Goal: Transaction & Acquisition: Purchase product/service

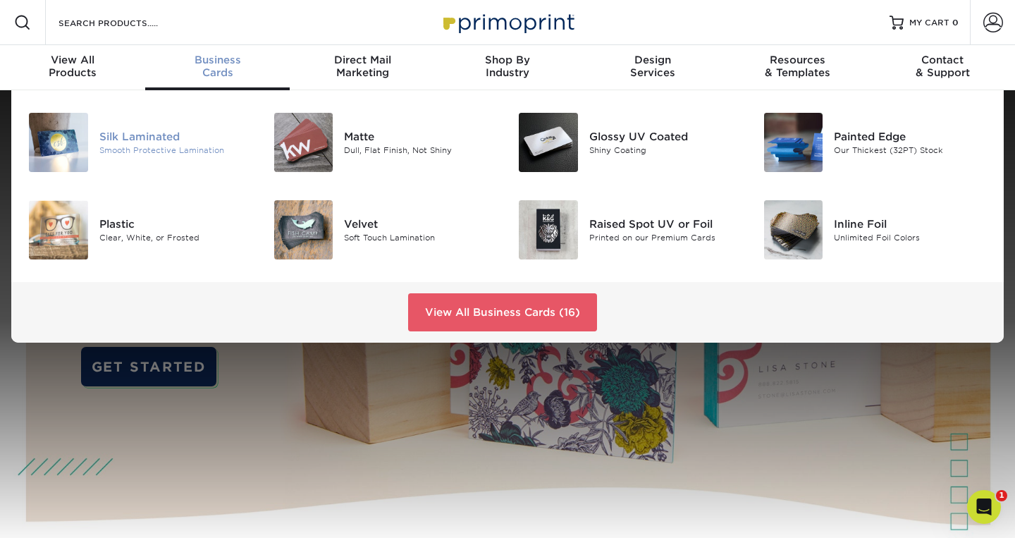
click at [136, 133] on div "Silk Laminated" at bounding box center [175, 137] width 153 height 16
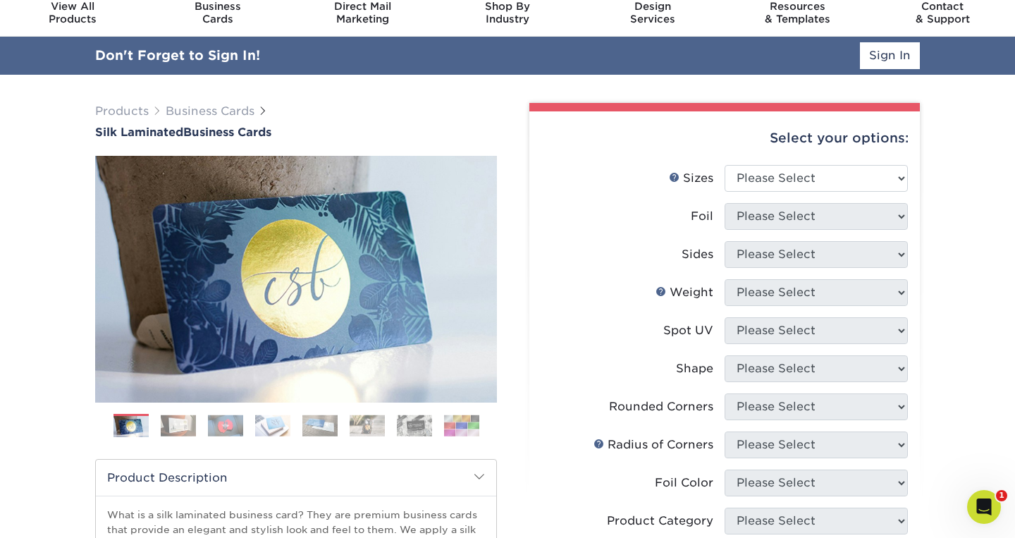
scroll to position [66, 0]
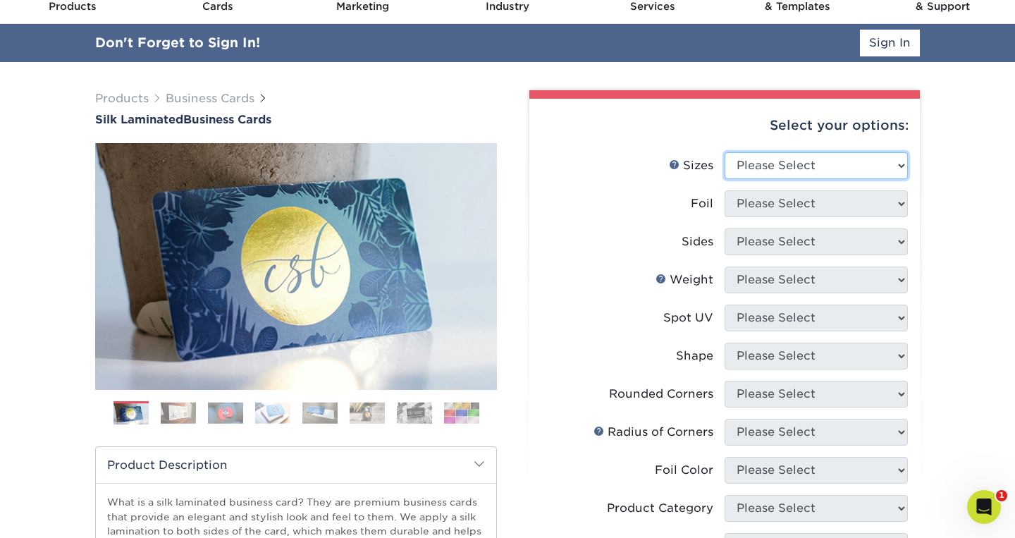
click at [857, 162] on select "Please Select 1.5" x 3.5" - Mini 1.75" x 3.5" - Mini 2" x 2" - Square 2" x 3" -…" at bounding box center [815, 165] width 183 height 27
select select "2.00x3.50"
click option "2" x 3.5" - Standard" at bounding box center [0, 0] width 0 height 0
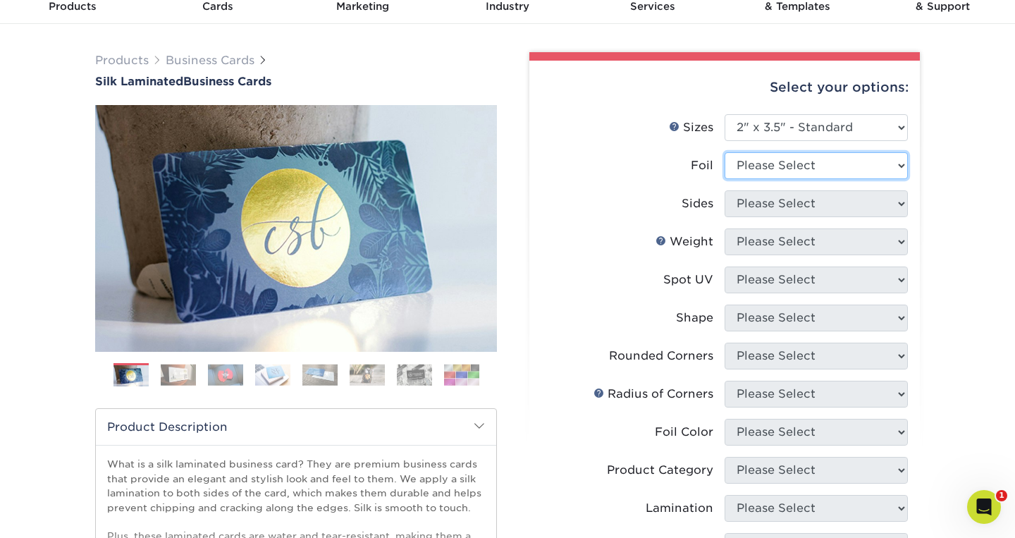
click at [874, 165] on select "Please Select Yes No" at bounding box center [815, 165] width 183 height 27
select select "1"
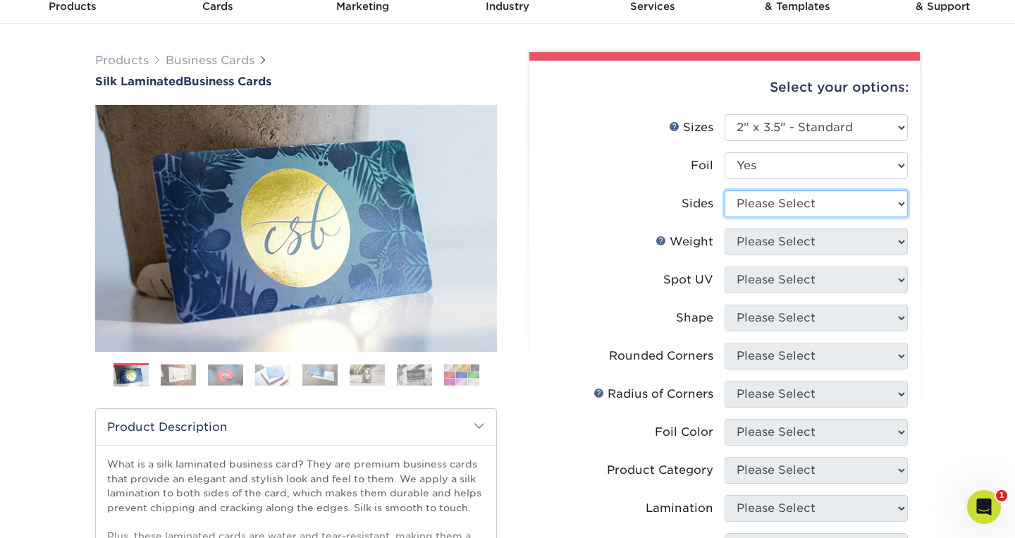
select select "34527644-b4fd-4ffb-9092-1318eefcd9d9"
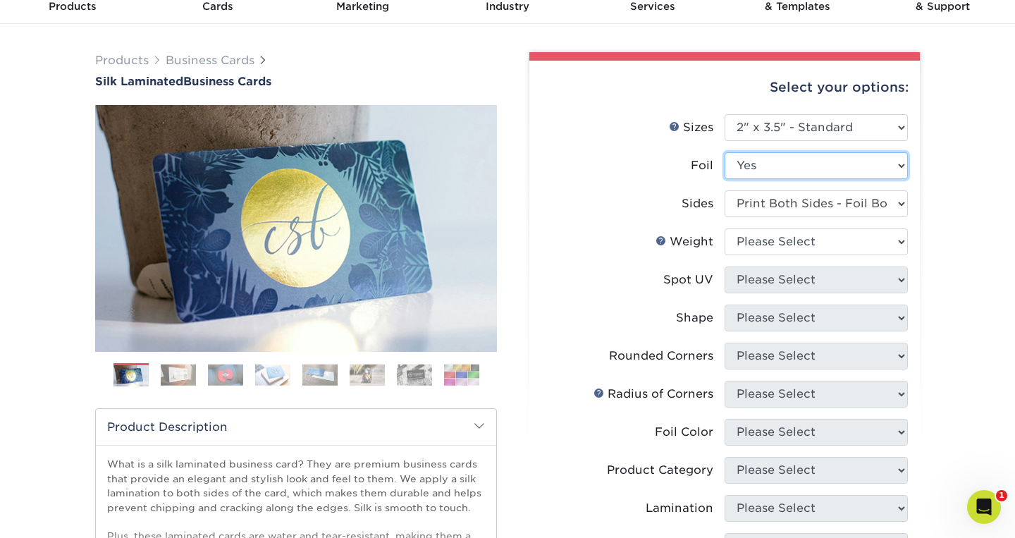
select select "0"
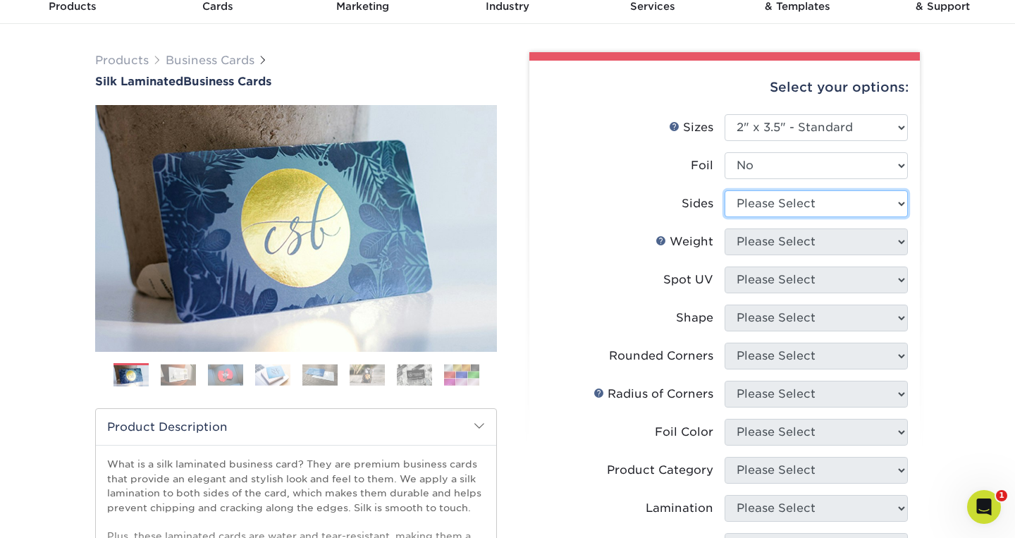
select select "13abbda7-1d64-4f25-8bb2-c179b224825d"
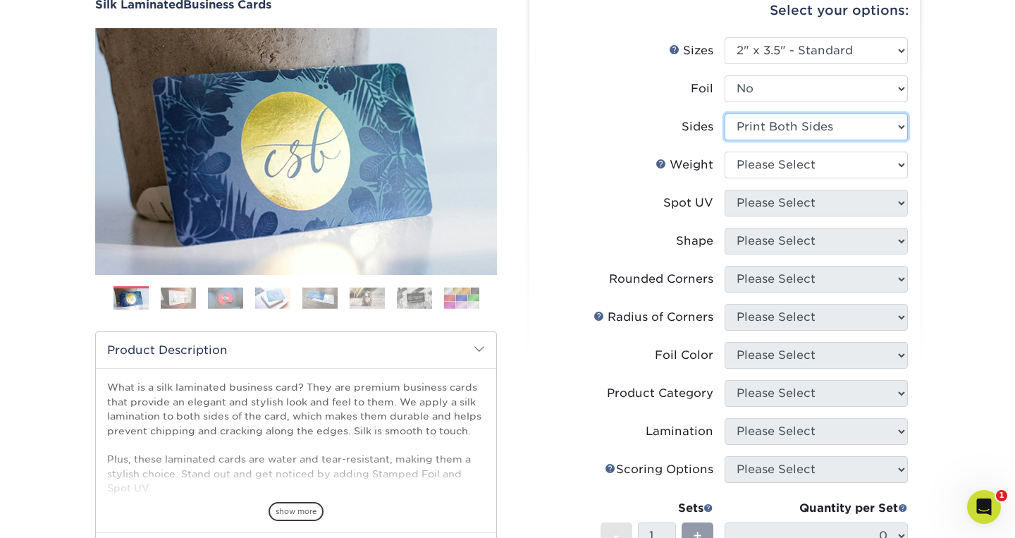
scroll to position [147, 0]
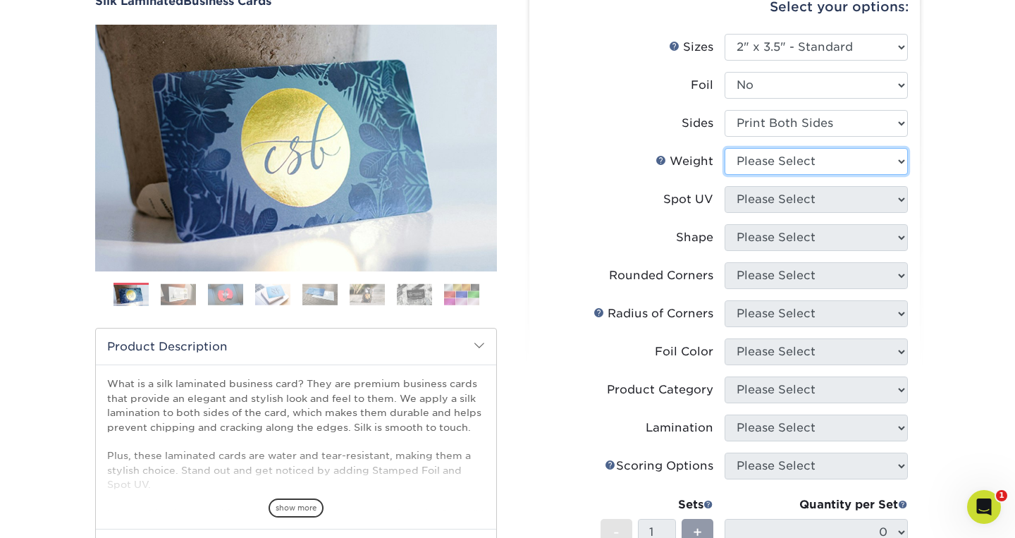
select select "16PT"
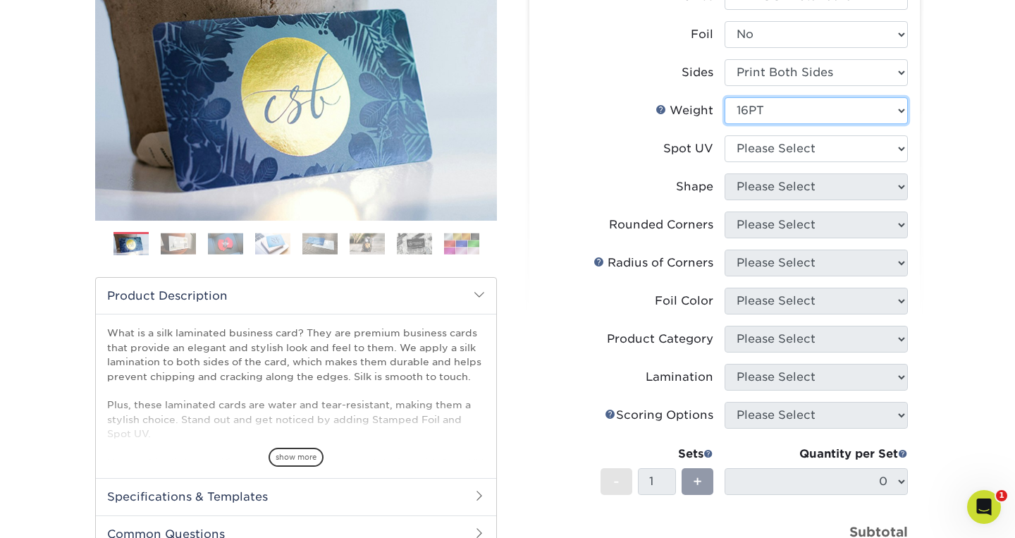
scroll to position [228, 0]
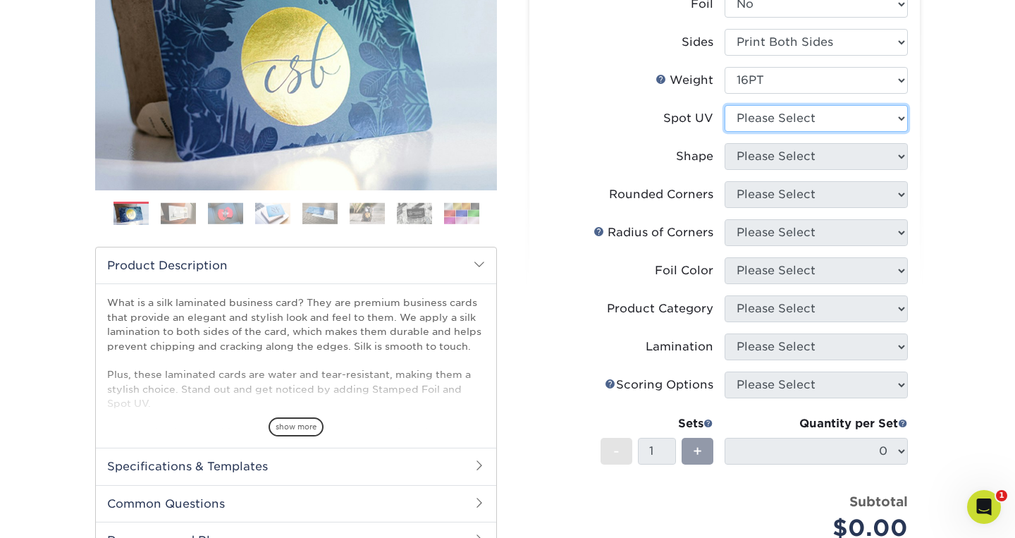
select select "3"
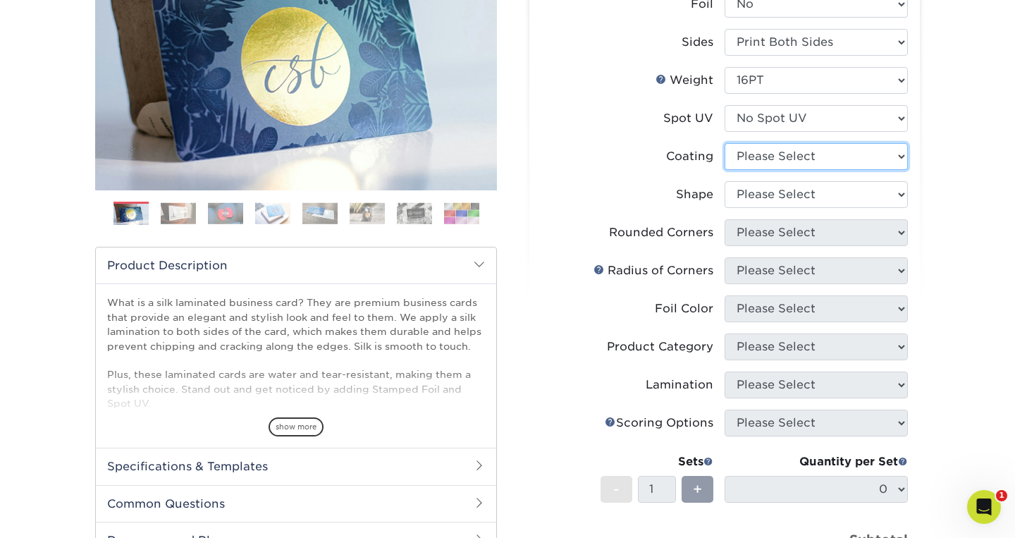
select select "3e7618de-abca-4bda-9f97-8b9129e913d8"
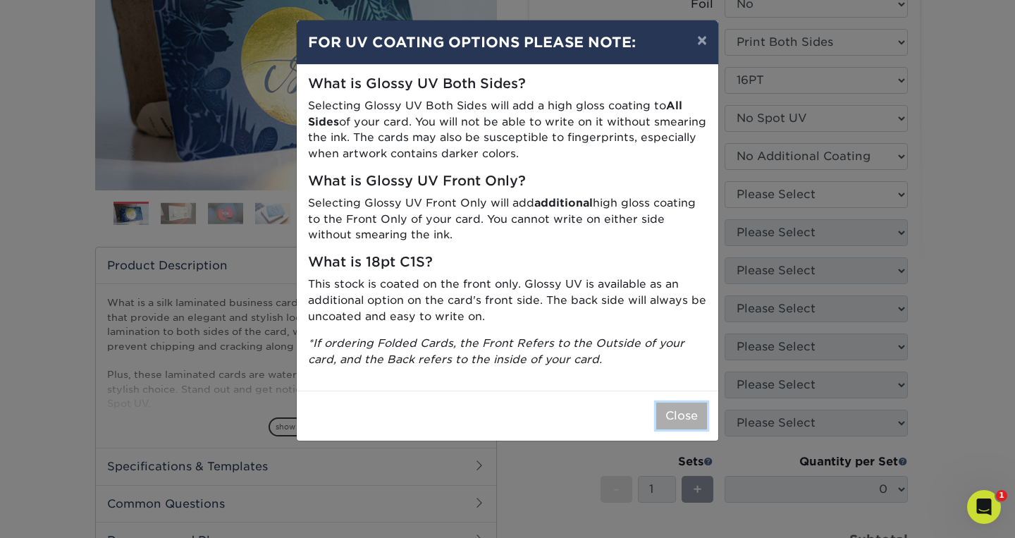
click at [677, 404] on button "Close" at bounding box center [681, 415] width 51 height 27
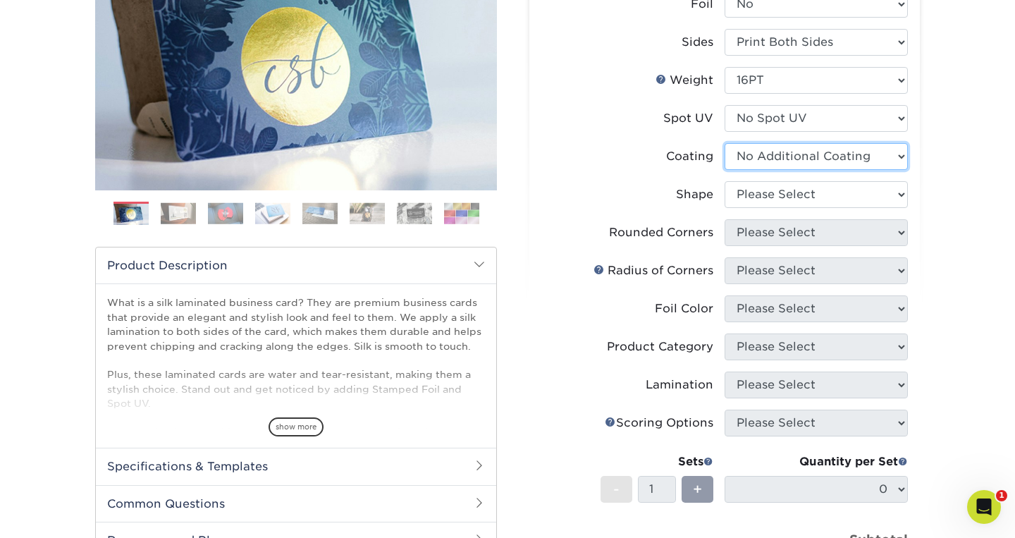
click option "No Additional Coating" at bounding box center [0, 0] width 0 height 0
select select "standard"
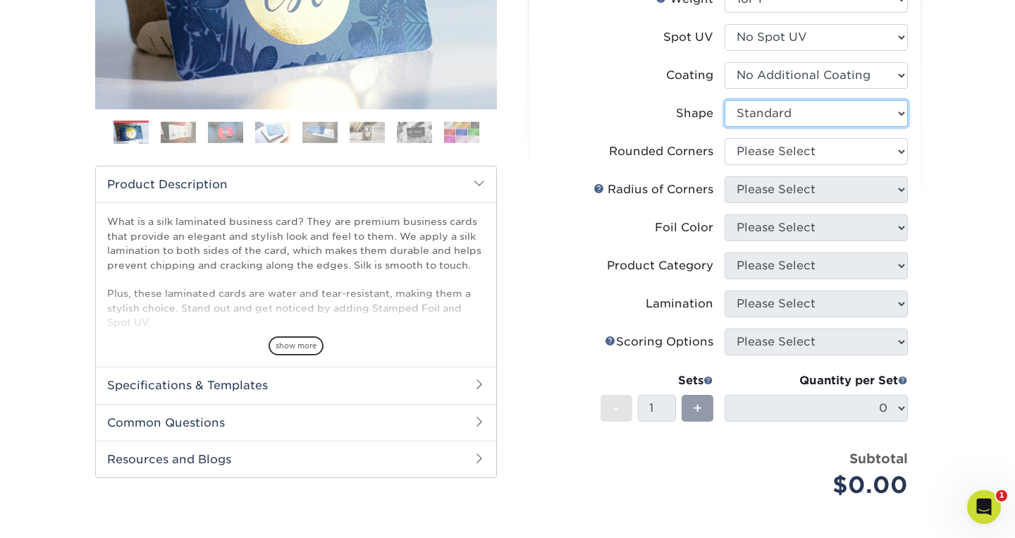
scroll to position [309, 0]
select select "0"
click option "No" at bounding box center [0, 0] width 0 height 0
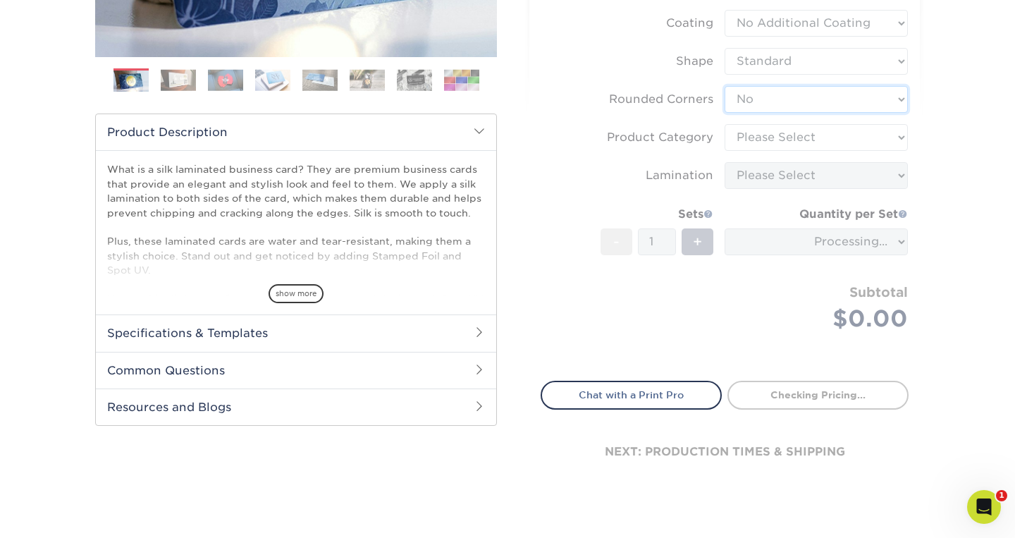
scroll to position [362, 0]
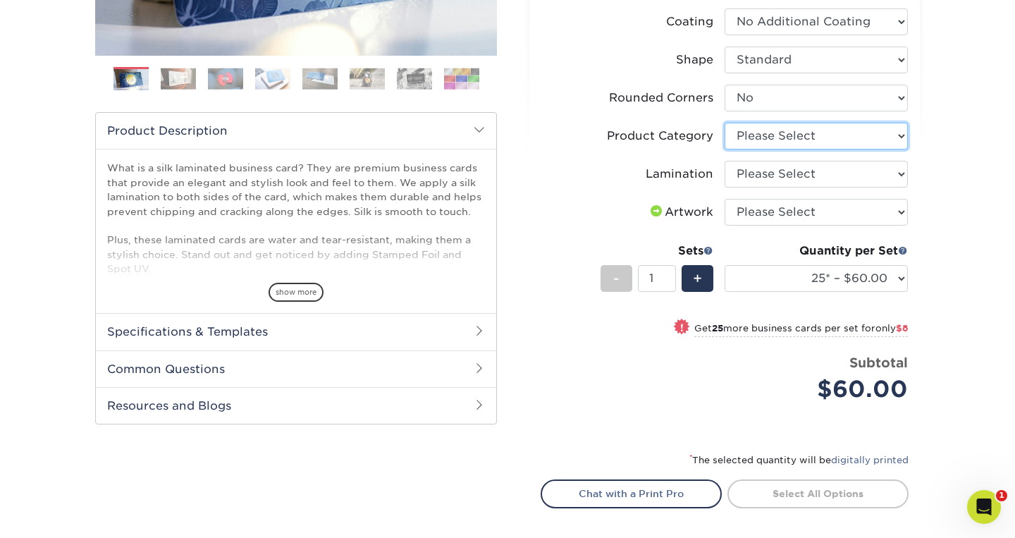
select select "3b5148f1-0588-4f88-a218-97bcfdce65c1"
click option "Business Cards" at bounding box center [0, 0] width 0 height 0
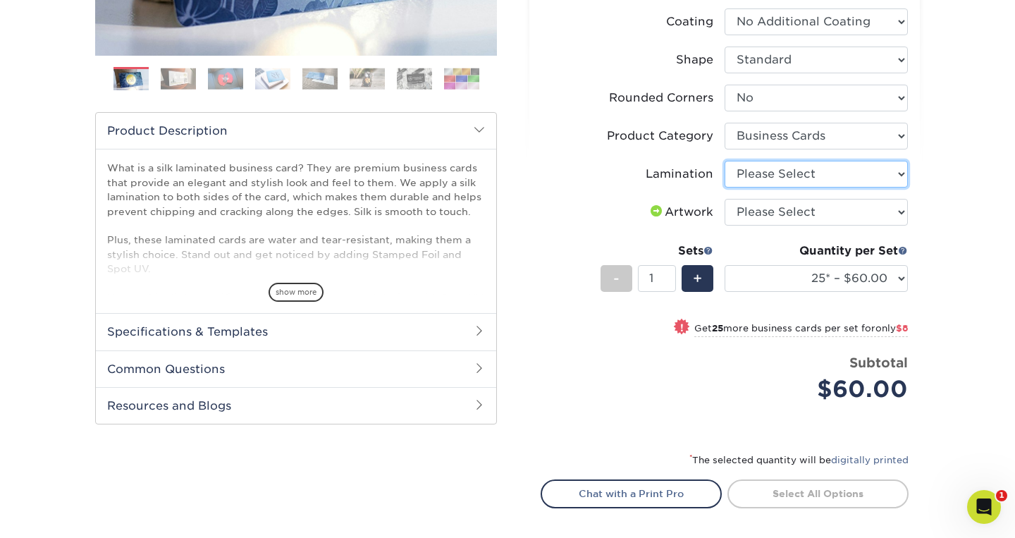
select select "ccacb42f-45f7-42d3-bbd3-7c8421cf37f0"
click option "Silk" at bounding box center [0, 0] width 0 height 0
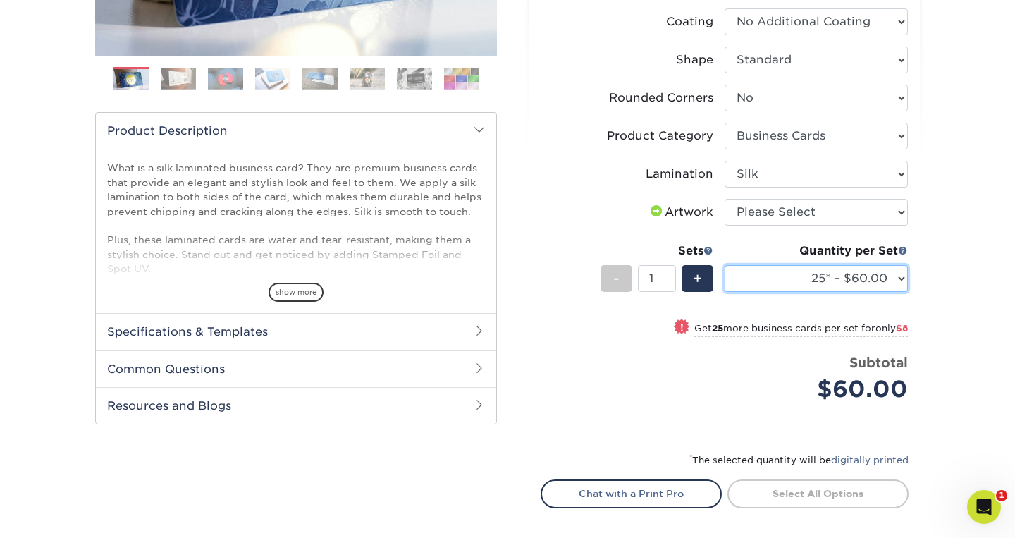
click at [872, 280] on select "25* – $60.00 50* – $68.00 75* – $76.00 100* – $84.00 250* – $92.00 500 – $96.00…" at bounding box center [815, 278] width 183 height 27
select select "500 – $96.00"
click option "500 – $96.00" at bounding box center [0, 0] width 0 height 0
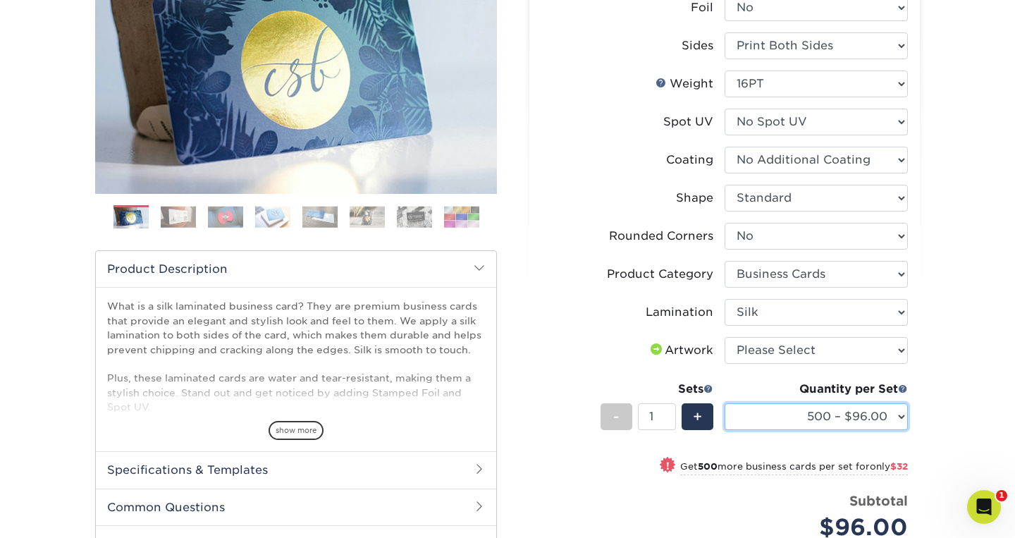
scroll to position [0, 0]
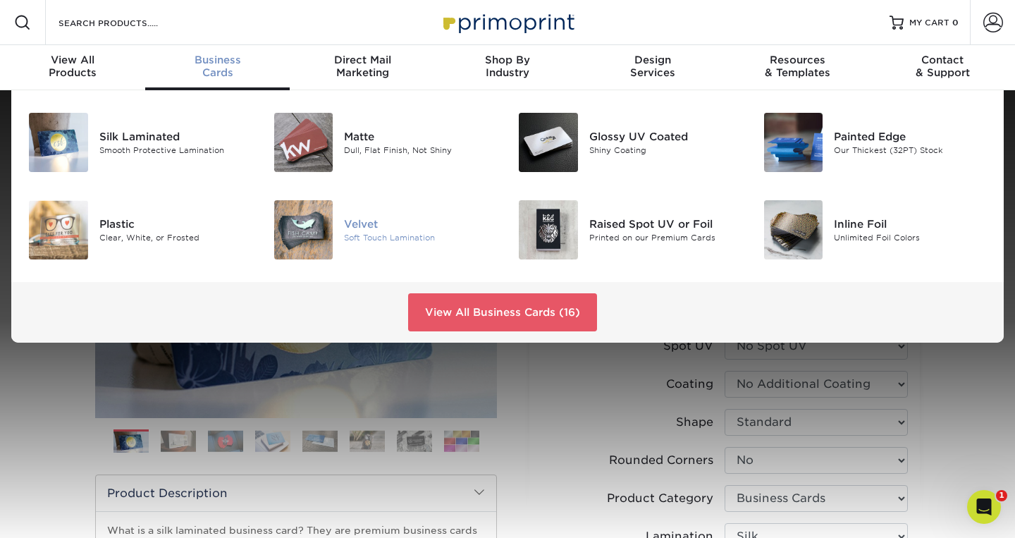
click at [369, 225] on div "Velvet" at bounding box center [420, 224] width 153 height 16
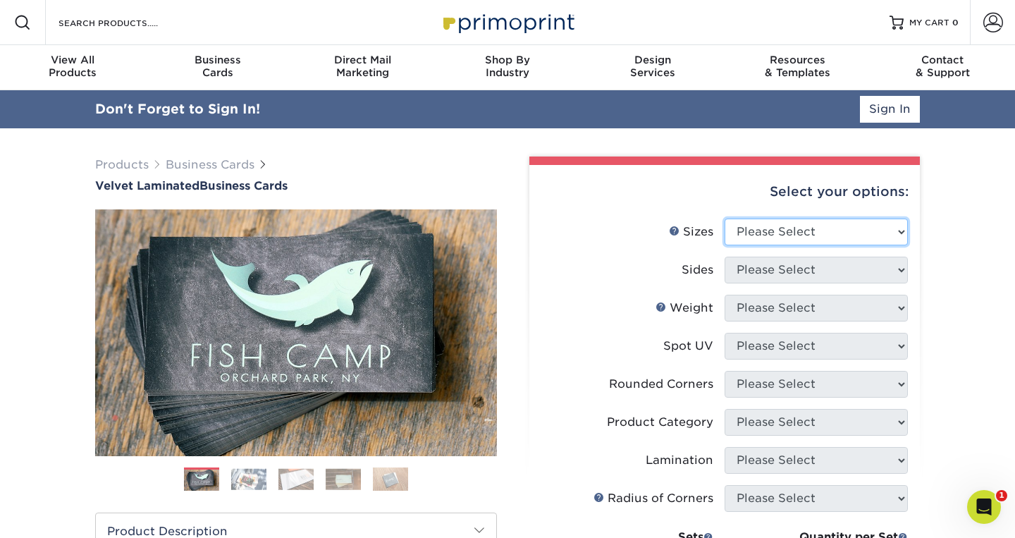
select select "2.00x3.50"
click option "2" x 3.5" - Standard" at bounding box center [0, 0] width 0 height 0
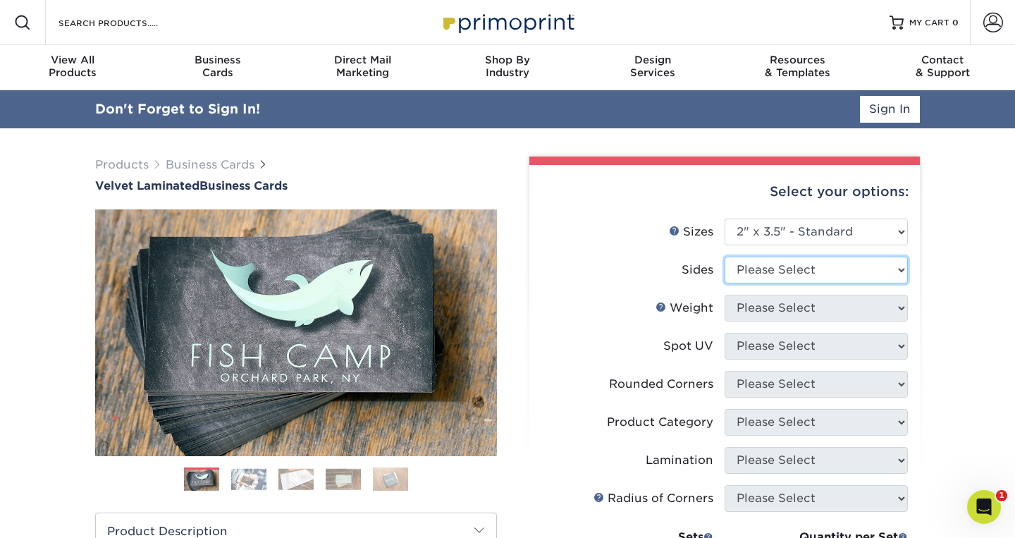
select select "13abbda7-1d64-4f25-8bb2-c179b224825d"
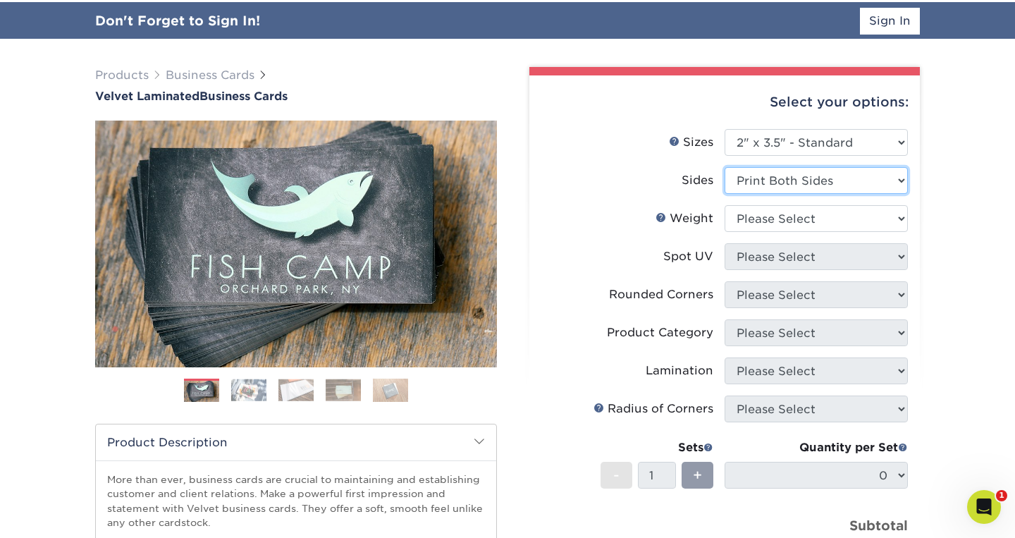
scroll to position [81, 0]
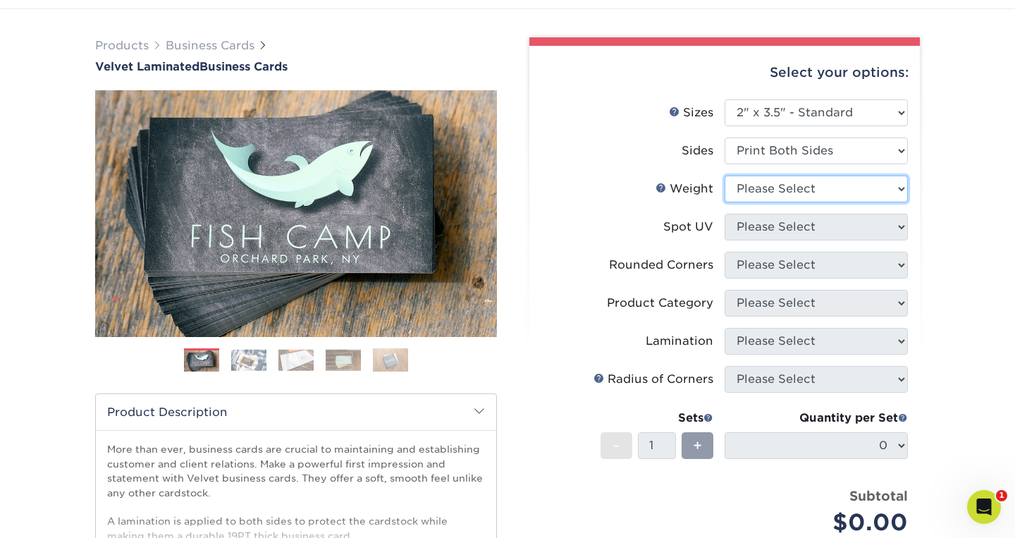
select select "16PT"
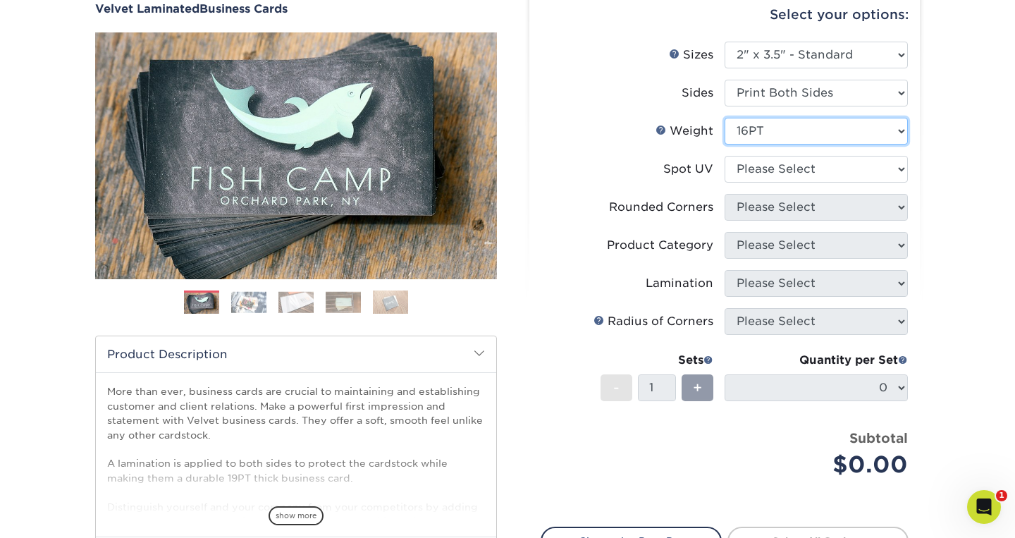
scroll to position [147, 0]
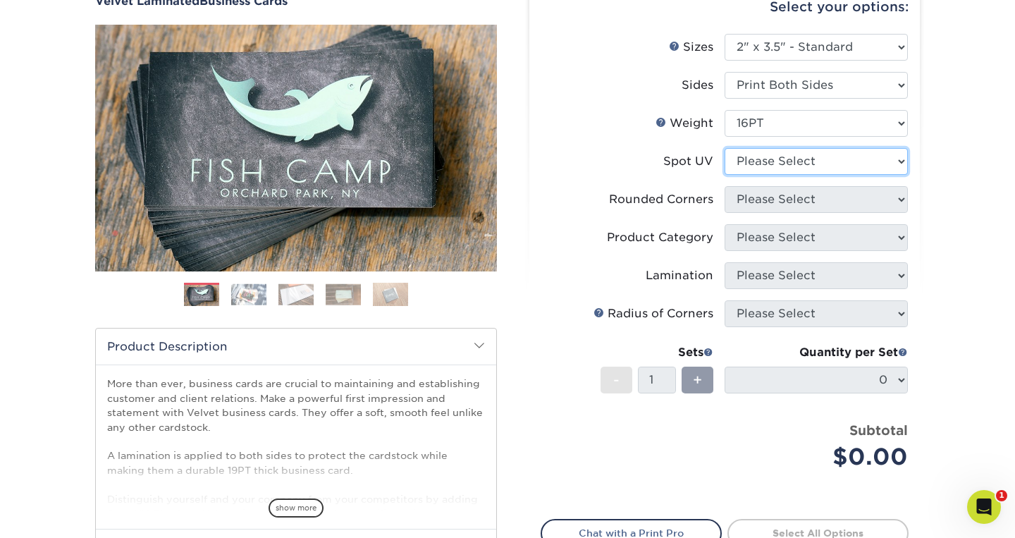
select select "3"
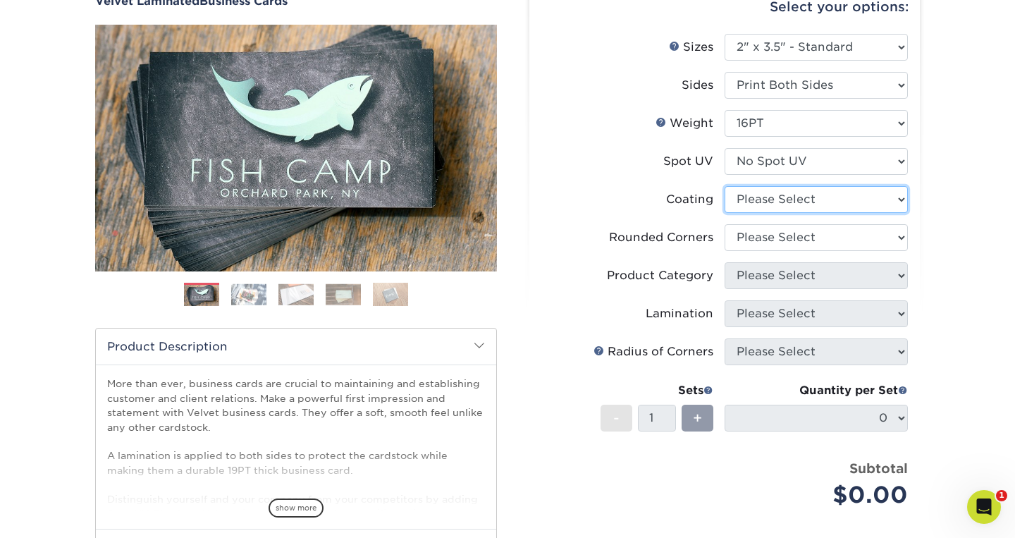
select select "3e7618de-abca-4bda-9f97-8b9129e913d8"
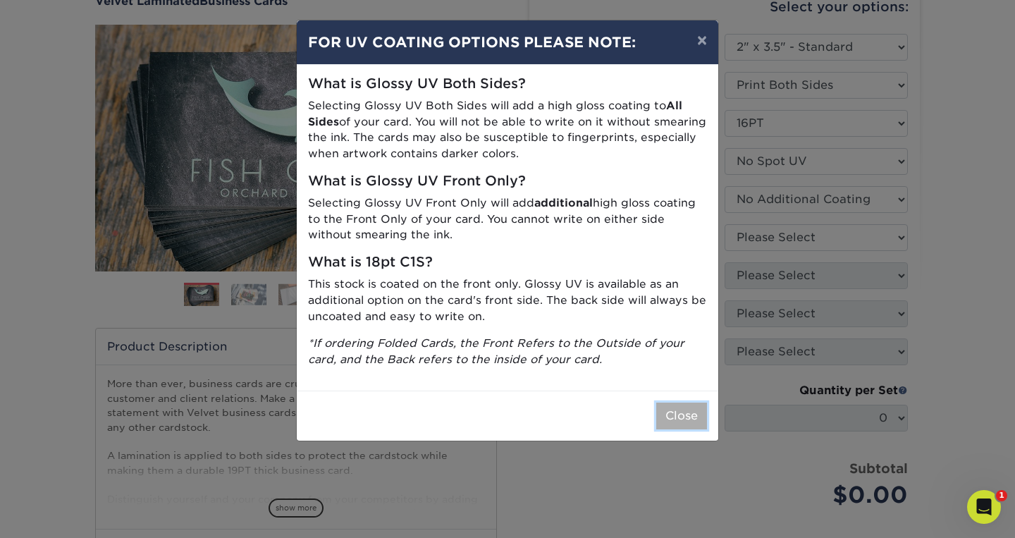
click at [693, 410] on button "Close" at bounding box center [681, 415] width 51 height 27
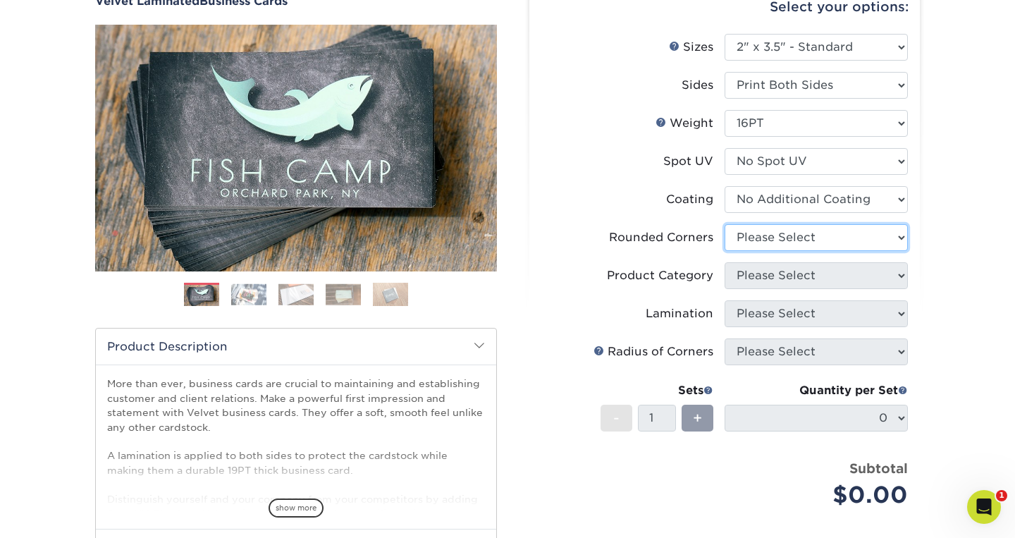
select select "0"
click option "No" at bounding box center [0, 0] width 0 height 0
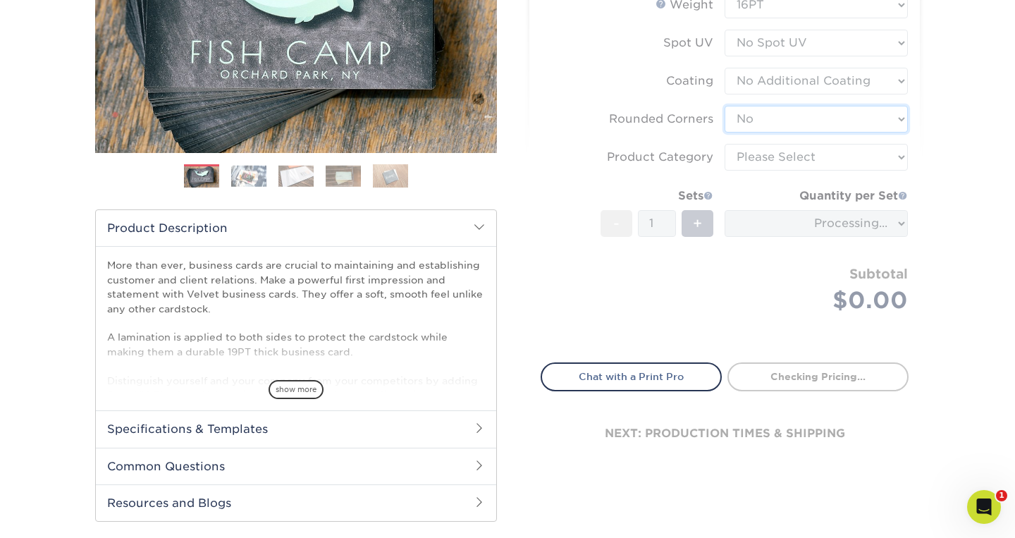
scroll to position [277, 0]
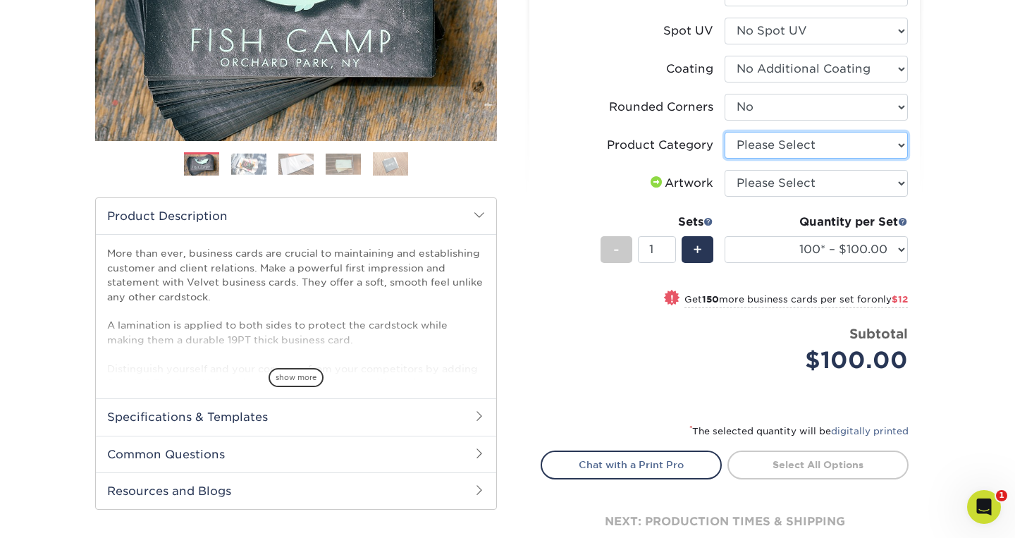
select select "3b5148f1-0588-4f88-a218-97bcfdce65c1"
click option "Business Cards" at bounding box center [0, 0] width 0 height 0
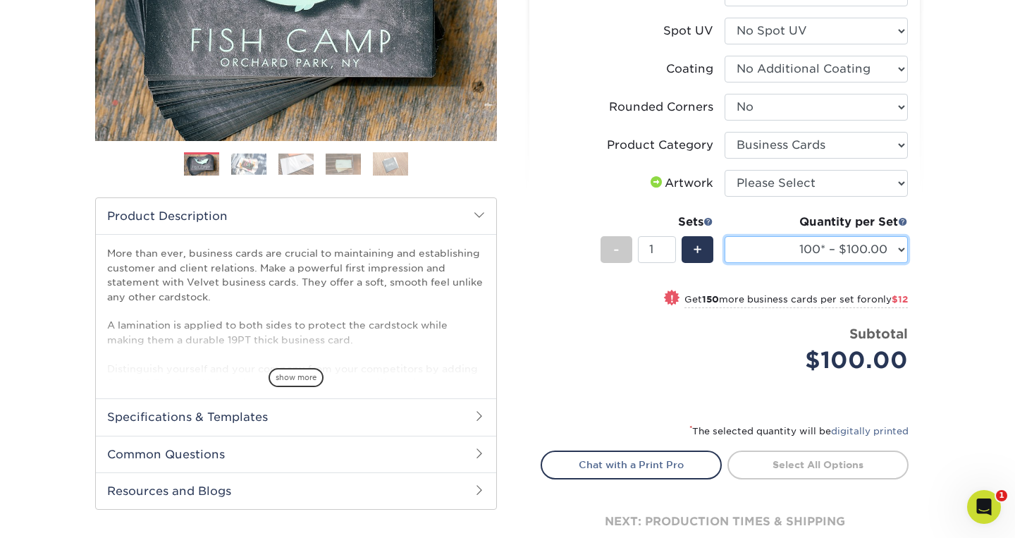
select select "500 – $120.00"
click option "500 – $120.00" at bounding box center [0, 0] width 0 height 0
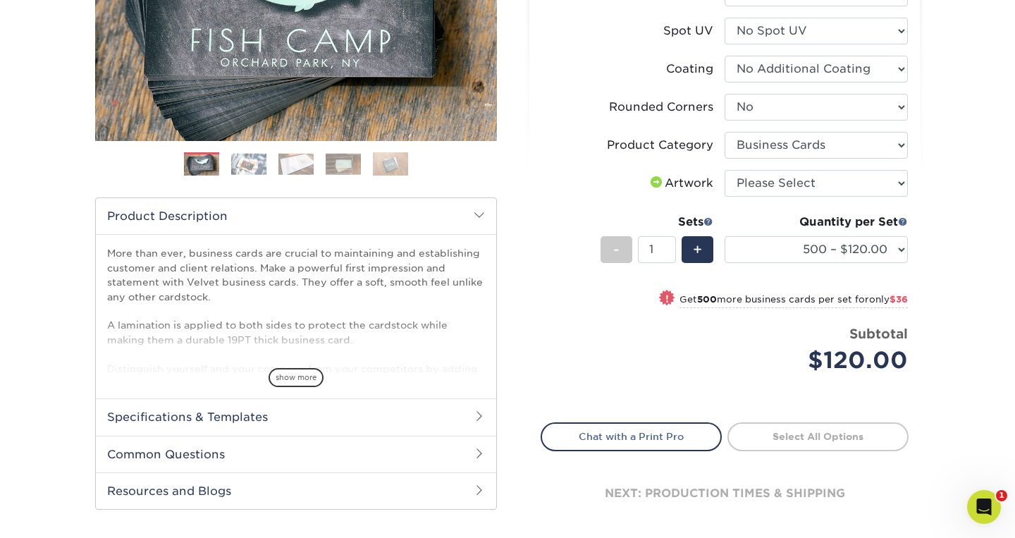
click at [936, 228] on div "Products Business Cards Velvet Laminated Business Cards Previous Next" at bounding box center [507, 199] width 1015 height 773
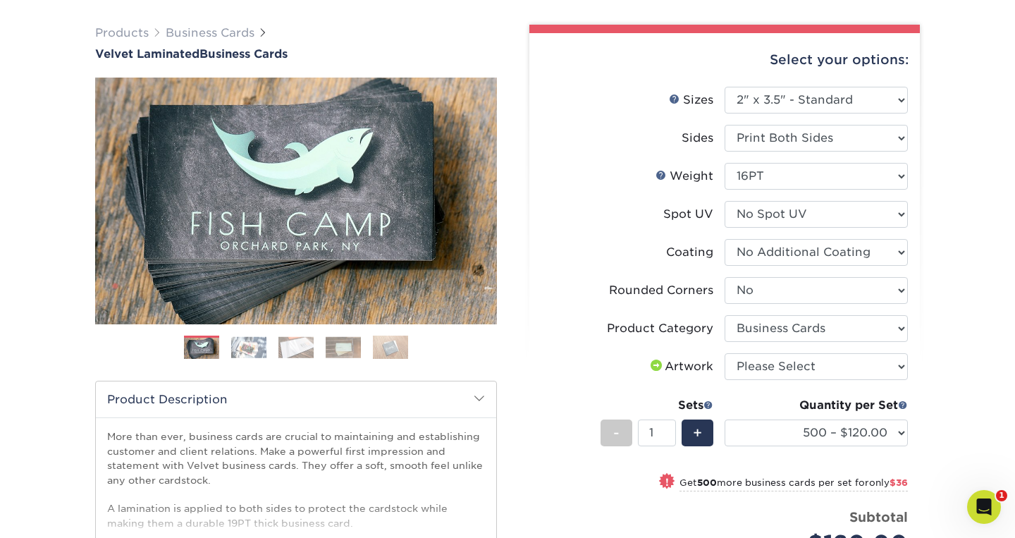
scroll to position [0, 0]
